Goal: Find specific page/section: Find specific page/section

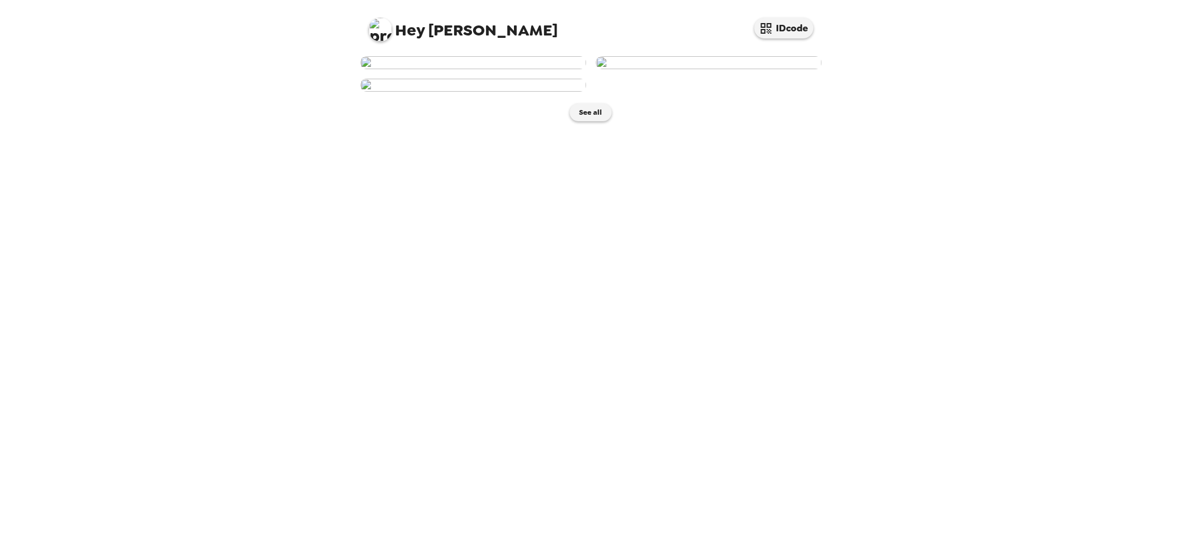
scroll to position [129, 0]
click at [486, 92] on img at bounding box center [473, 85] width 226 height 13
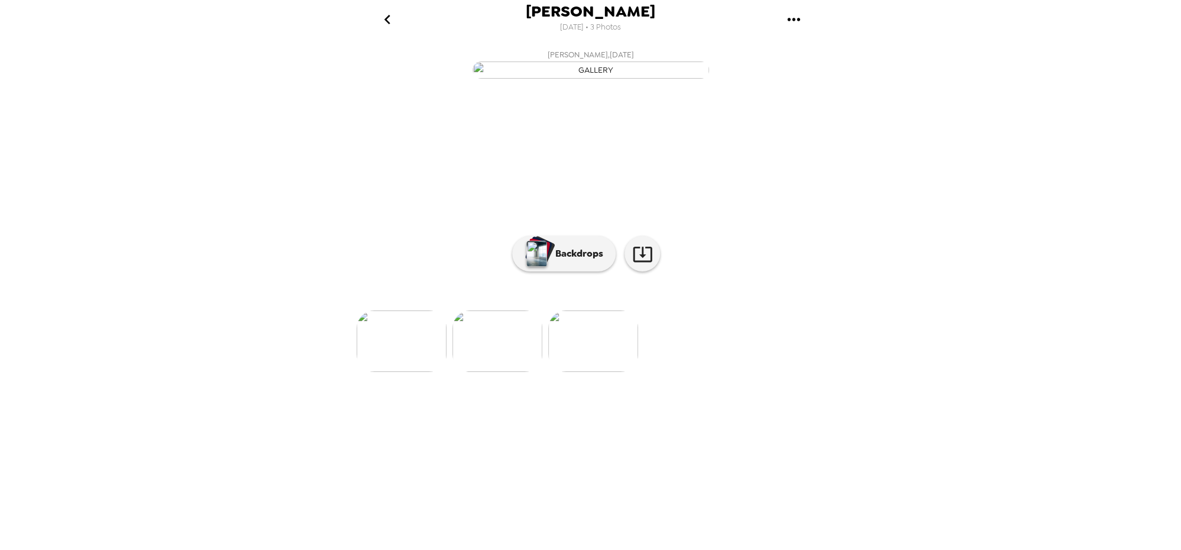
scroll to position [0, 190]
